Goal: Task Accomplishment & Management: Manage account settings

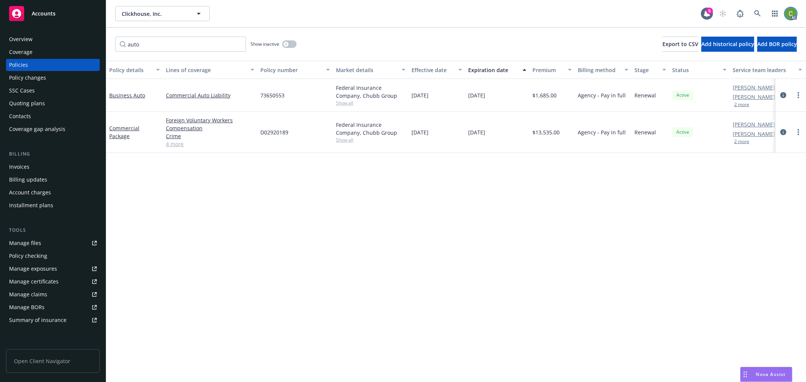
click at [793, 14] on img at bounding box center [790, 14] width 12 height 12
click at [758, 35] on link "Log out" at bounding box center [759, 33] width 76 height 15
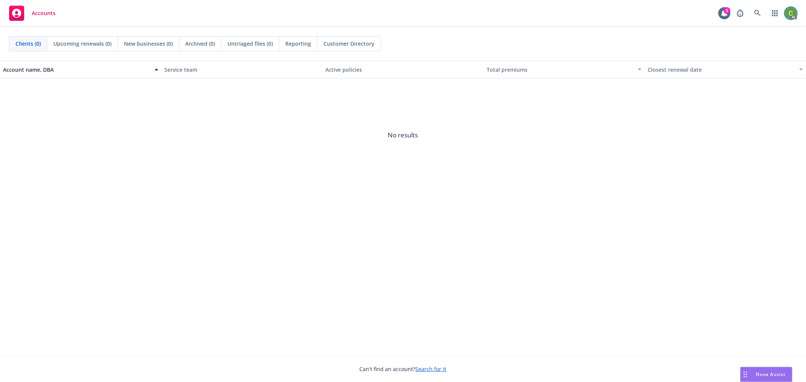
click at [793, 15] on img at bounding box center [790, 13] width 12 height 12
click at [757, 33] on link "Log out" at bounding box center [759, 33] width 76 height 15
